Goal: Task Accomplishment & Management: Manage account settings

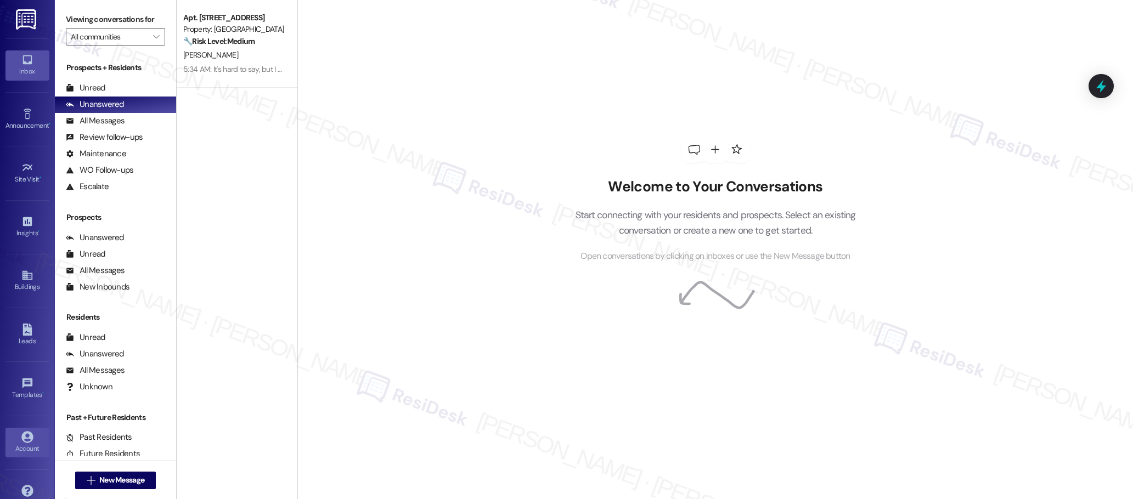
click at [29, 437] on icon at bounding box center [27, 437] width 12 height 12
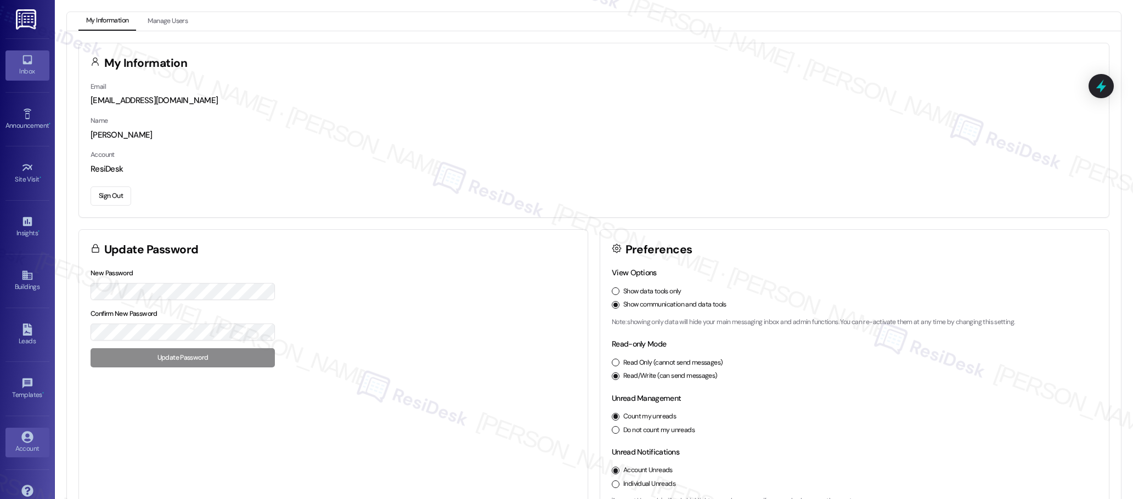
click at [25, 60] on icon at bounding box center [27, 60] width 12 height 12
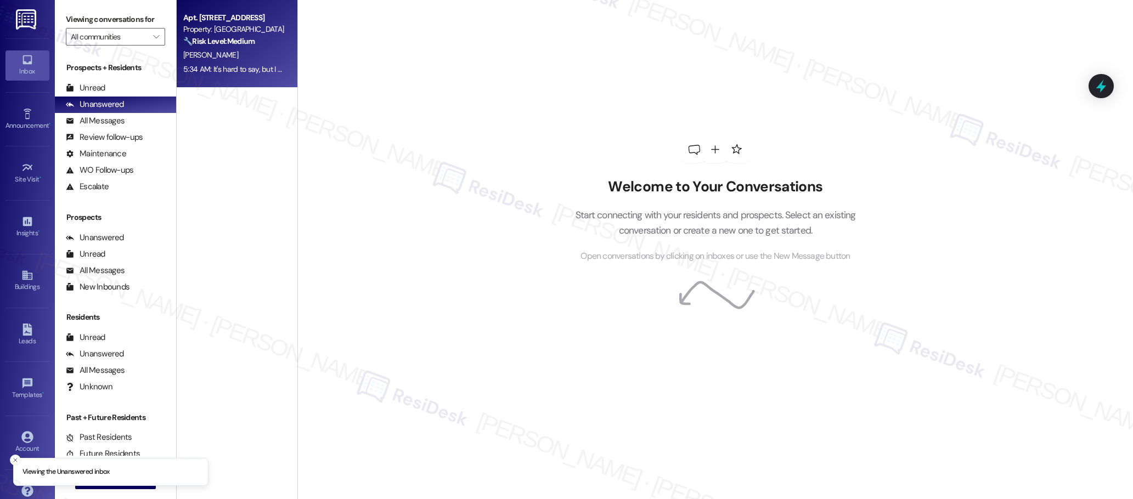
click at [235, 67] on div "5:34 AM: It's hard to say, but I will let you know! There is a cigarette smoke …" at bounding box center [371, 69] width 376 height 10
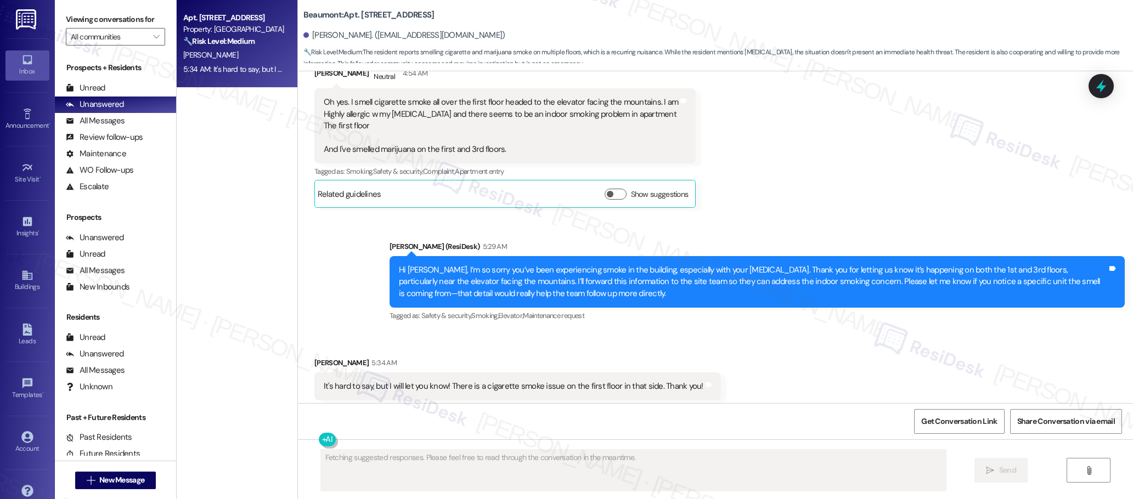
scroll to position [2119, 0]
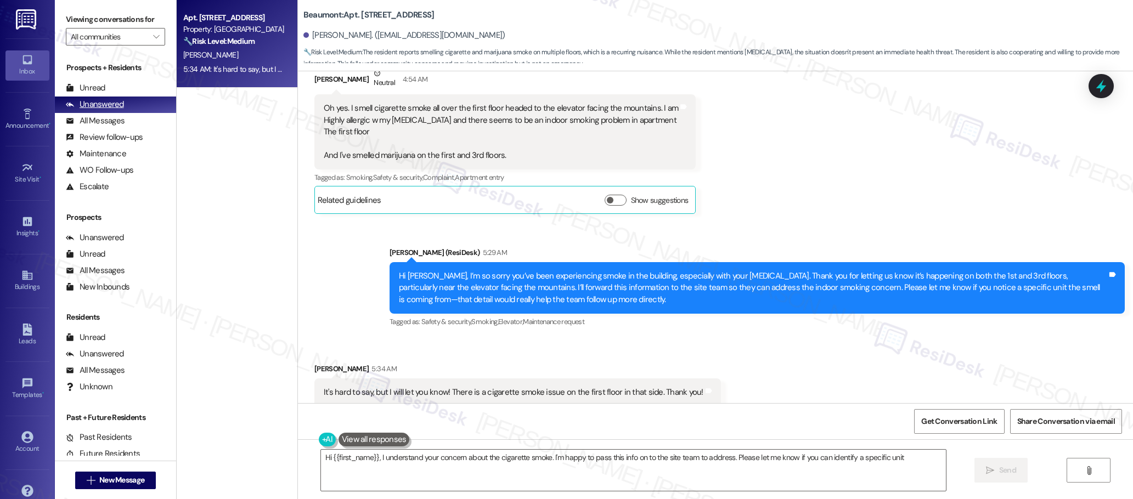
type textarea "Hi {{first_name}}, I understand your concern about the cigarette smoke. I'm hap…"
click at [110, 122] on div "All Messages" at bounding box center [95, 121] width 59 height 12
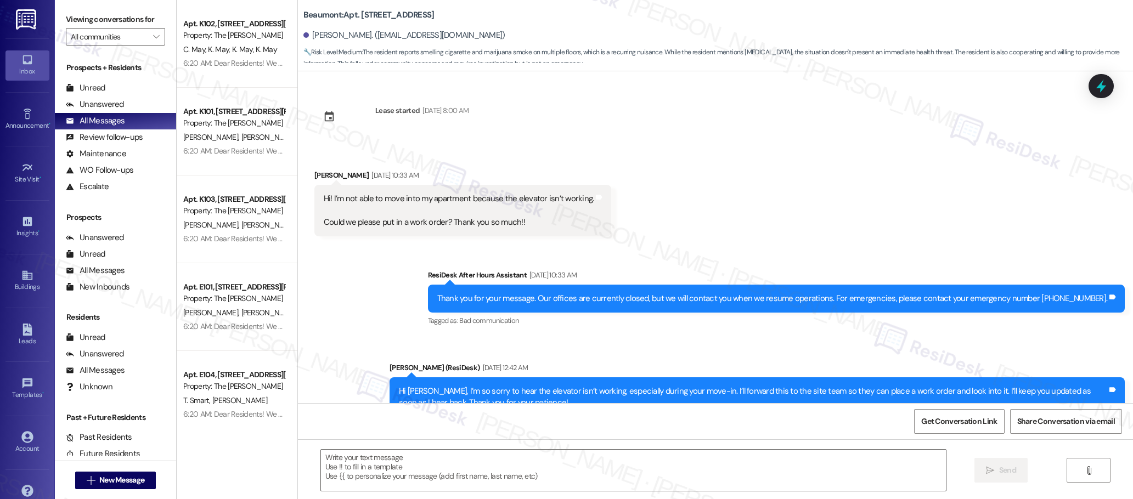
scroll to position [2375, 0]
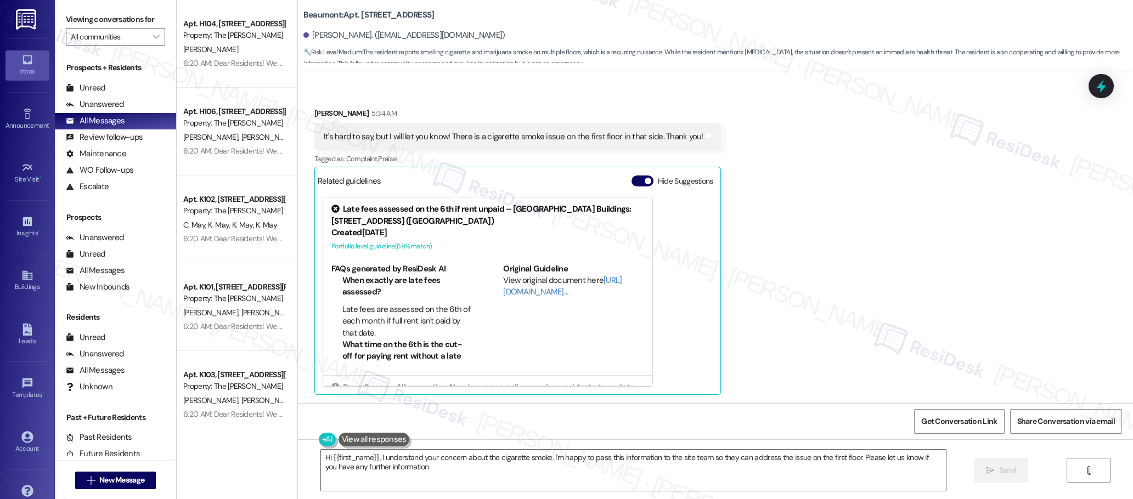
type textarea "Hi {{first_name}}, I understand your concern about the cigarette smoke. I'm hap…"
click at [23, 438] on icon at bounding box center [27, 437] width 12 height 12
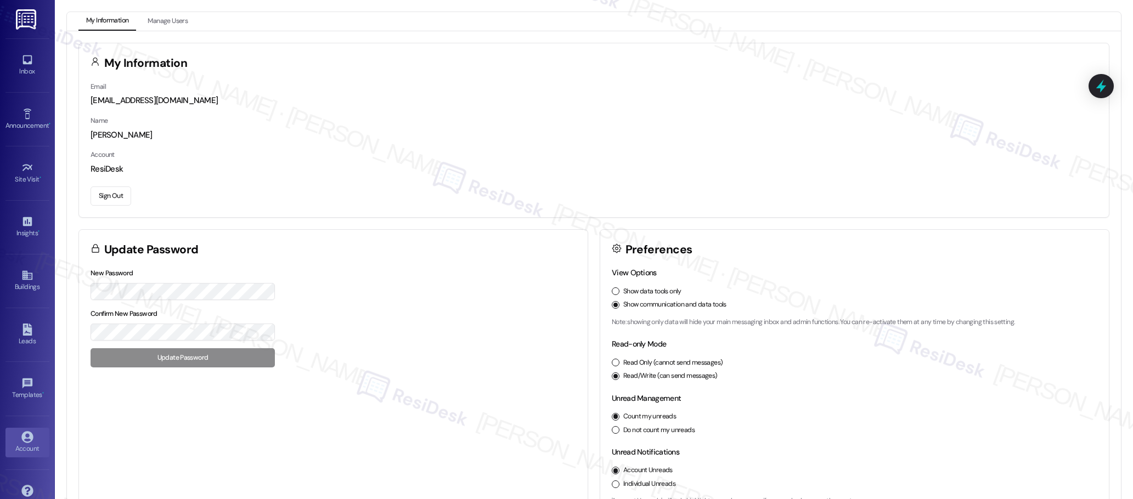
click at [112, 194] on button "Sign Out" at bounding box center [111, 195] width 41 height 19
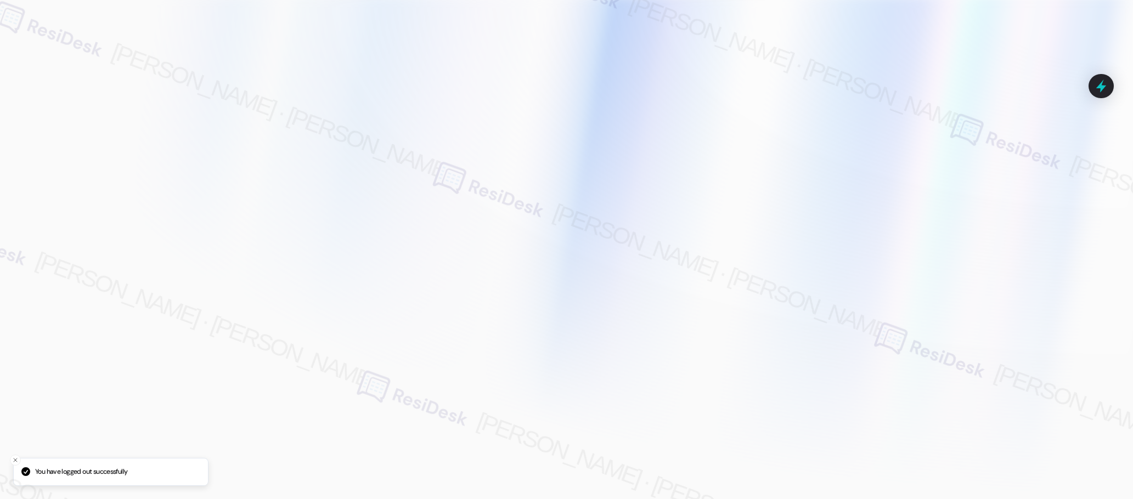
type input "[EMAIL_ADDRESS][PERSON_NAME][PERSON_NAME][PERSON_NAME][DOMAIN_NAME]"
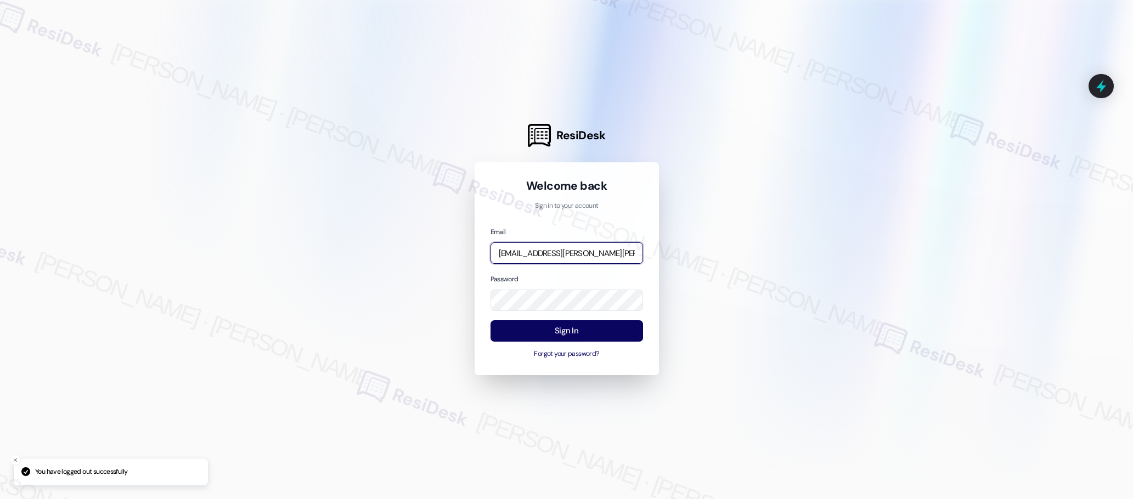
click at [538, 256] on input "[EMAIL_ADDRESS][PERSON_NAME][PERSON_NAME][PERSON_NAME][DOMAIN_NAME]" at bounding box center [566, 252] width 152 height 21
click at [0, 499] on com-1password-button at bounding box center [0, 499] width 0 height 0
click at [523, 254] on input "aff" at bounding box center [566, 252] width 152 height 21
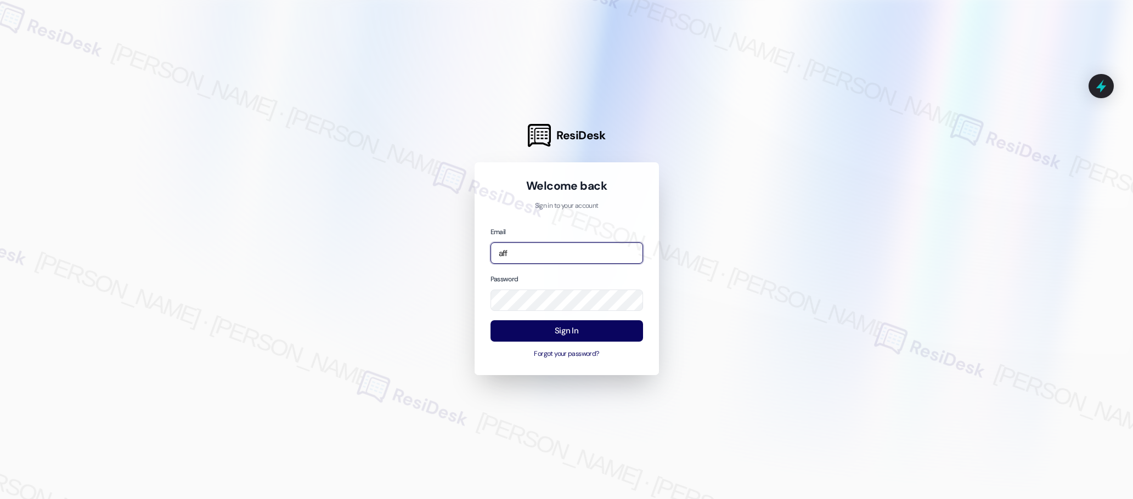
click at [523, 254] on input "aff" at bounding box center [566, 252] width 152 height 21
type input "a"
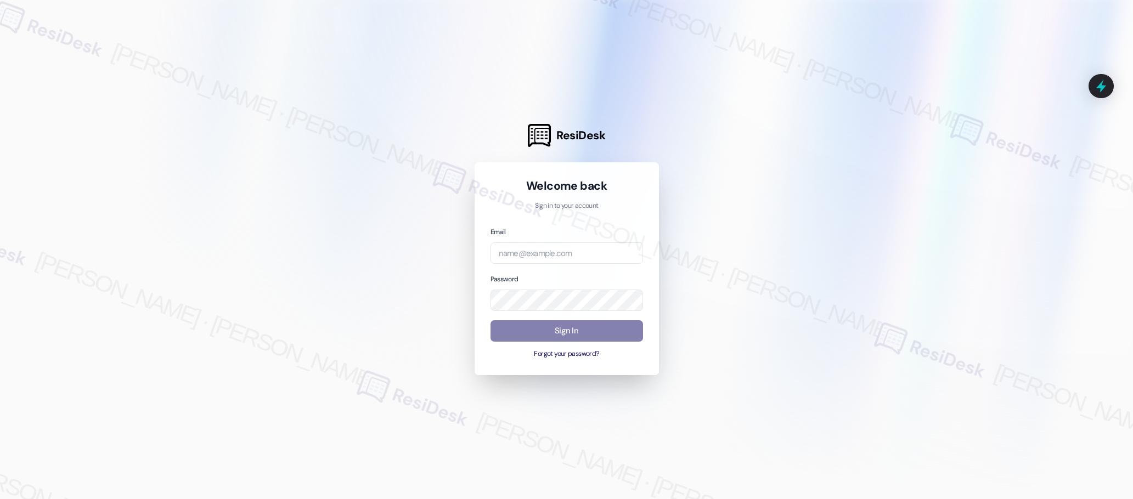
click at [711, 227] on div at bounding box center [566, 249] width 1133 height 499
click at [551, 257] on input "email" at bounding box center [566, 252] width 152 height 21
type input "[EMAIL_ADDRESS][PERSON_NAME][PERSON_NAME][PERSON_NAME][DOMAIN_NAME]"
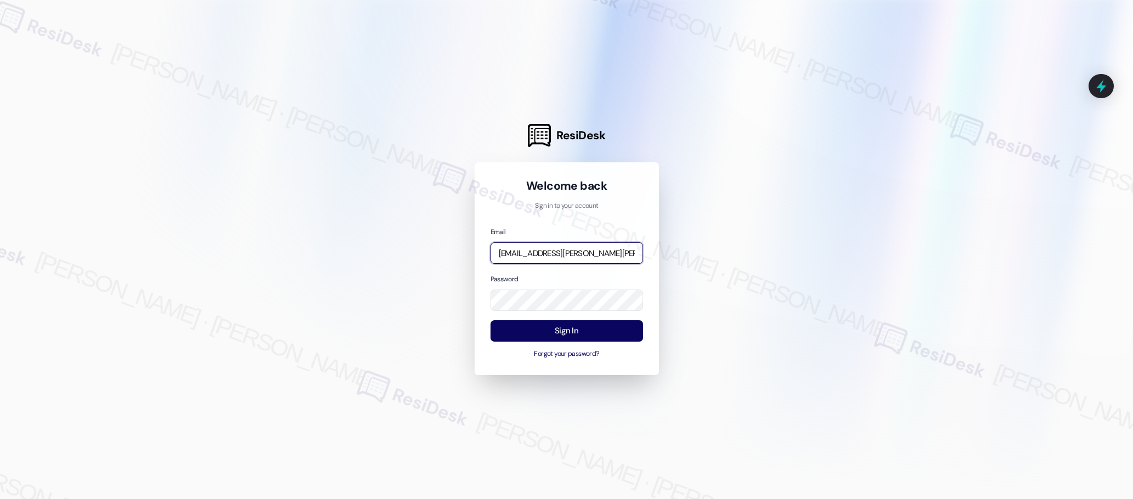
click at [550, 257] on input "[EMAIL_ADDRESS][PERSON_NAME][PERSON_NAME][PERSON_NAME][DOMAIN_NAME]" at bounding box center [566, 252] width 152 height 21
type input "automated-surveys-affinity_property-resen.two@affinity_[DOMAIN_NAME]"
